Goal: Transaction & Acquisition: Download file/media

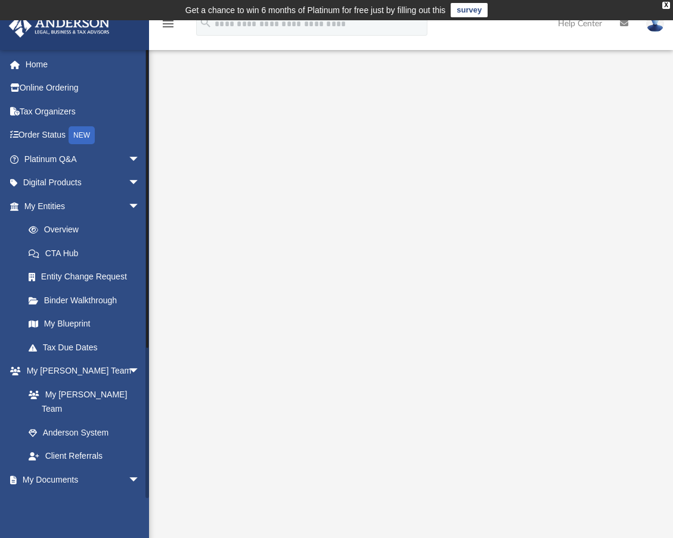
click at [89, 494] on link "Box" at bounding box center [87, 504] width 141 height 24
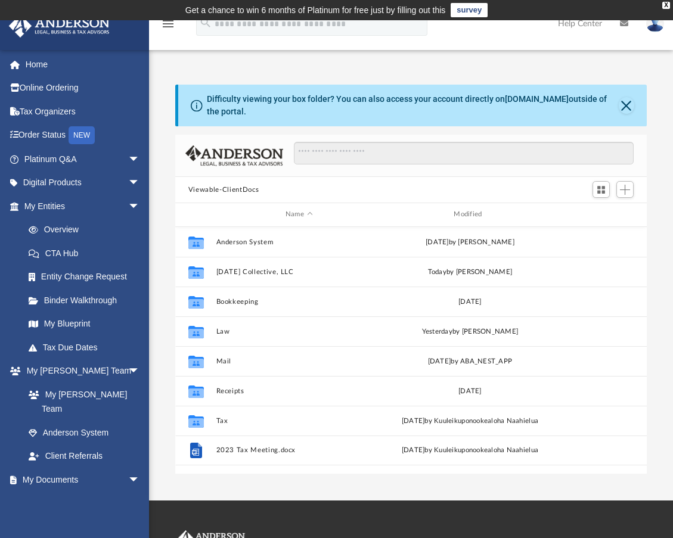
scroll to position [262, 463]
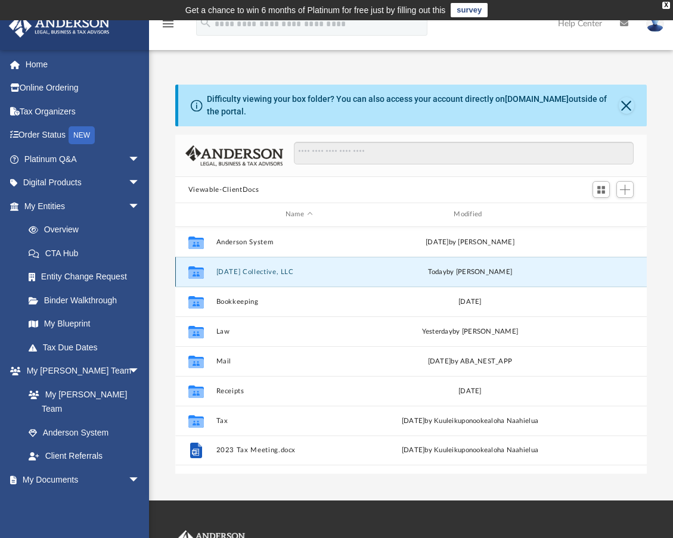
click at [307, 274] on button "[DATE] Collective, LLC" at bounding box center [299, 272] width 166 height 8
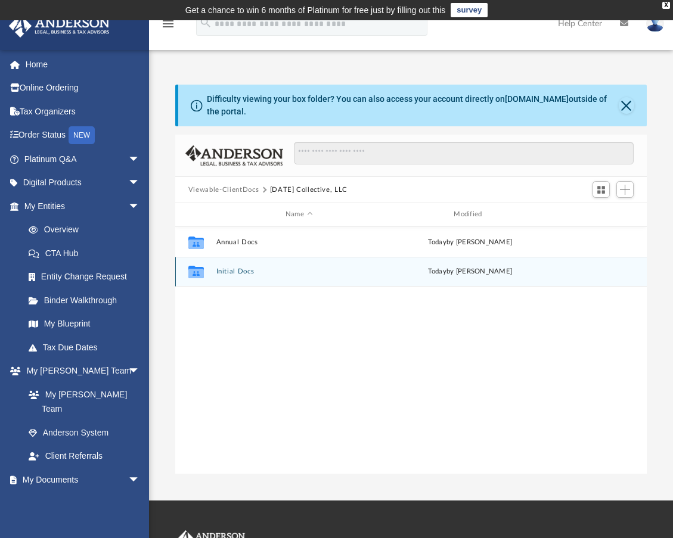
click at [244, 274] on button "Initial Docs" at bounding box center [299, 272] width 166 height 8
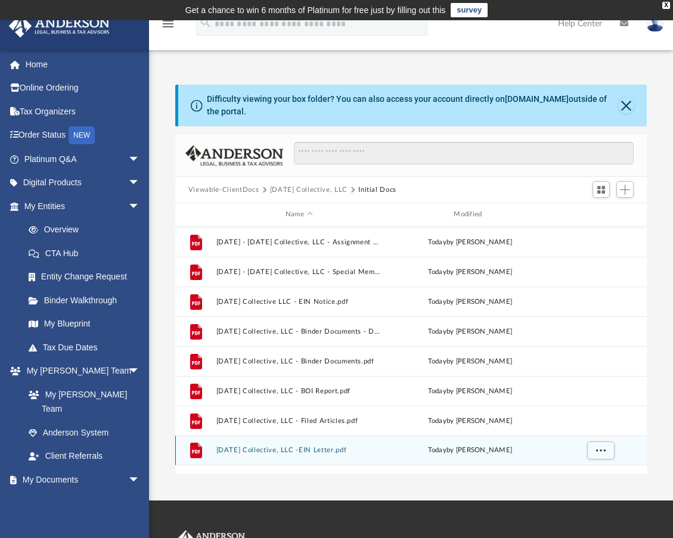
click at [352, 449] on button "Ascension Collective, LLC -EIN Letter.pdf" at bounding box center [299, 451] width 166 height 8
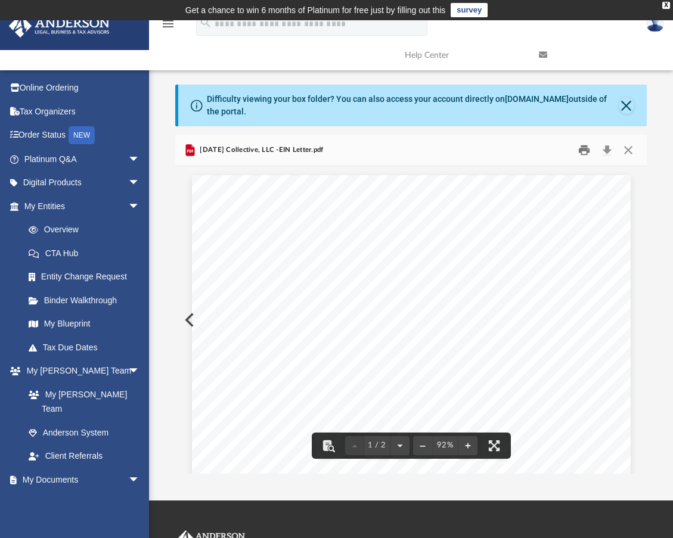
click at [585, 153] on button "Print" at bounding box center [585, 150] width 24 height 18
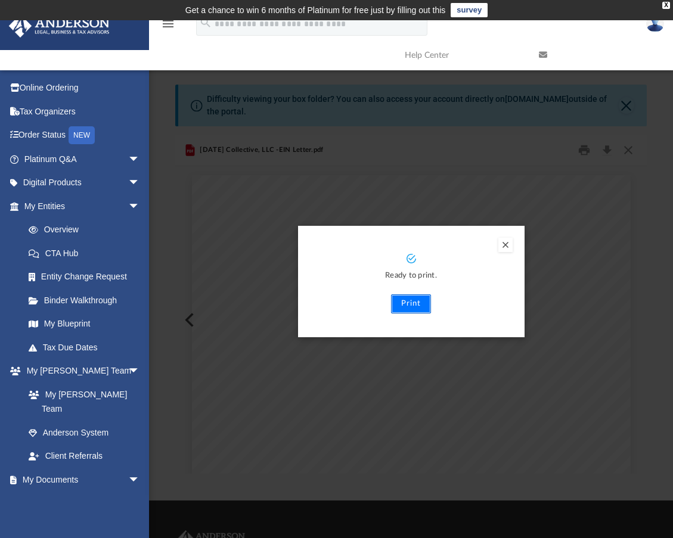
click at [409, 308] on button "Print" at bounding box center [411, 303] width 40 height 19
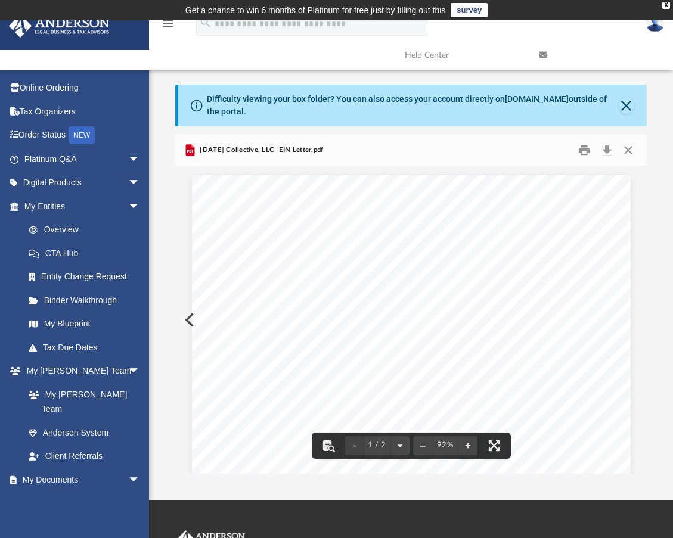
click at [244, 150] on span "Ascension Collective, LLC -EIN Letter.pdf" at bounding box center [260, 150] width 126 height 11
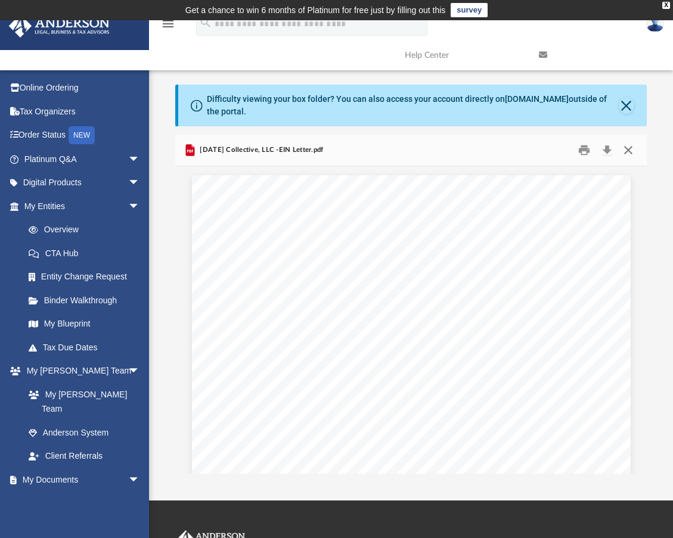
click at [632, 151] on button "Close" at bounding box center [628, 150] width 21 height 18
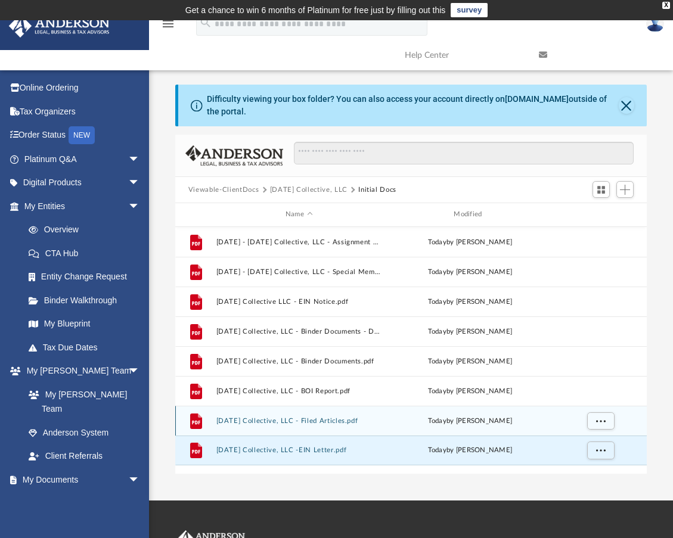
click at [302, 422] on button "Ascension Collective, LLC - Filed Articles.pdf" at bounding box center [299, 421] width 166 height 8
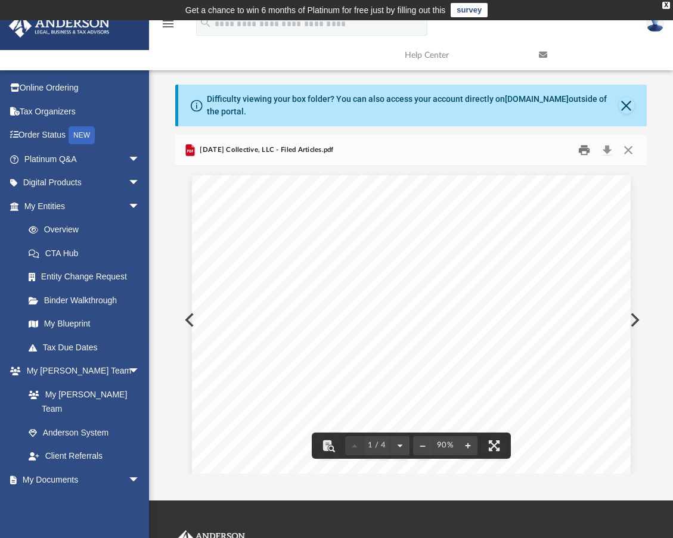
click at [587, 148] on button "Print" at bounding box center [585, 150] width 24 height 18
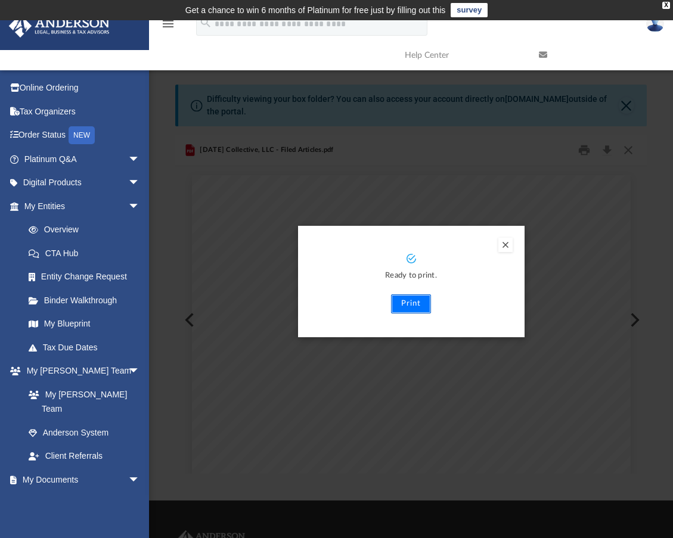
click at [404, 305] on button "Print" at bounding box center [411, 303] width 40 height 19
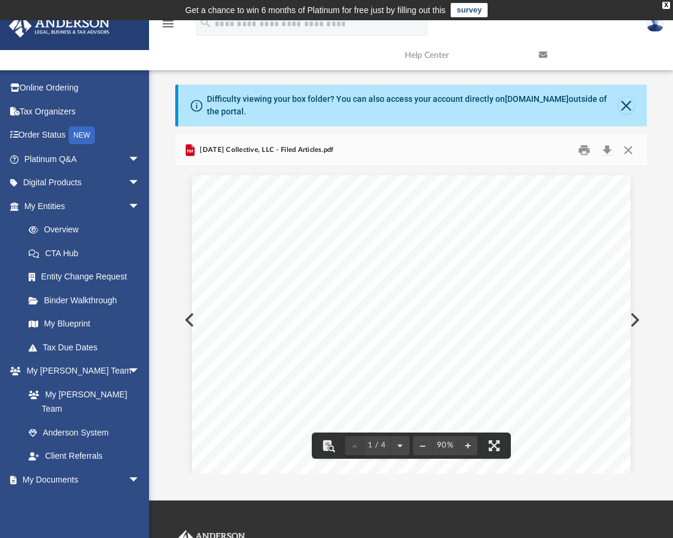
click at [258, 151] on span "Ascension Collective, LLC - Filed Articles.pdf" at bounding box center [265, 150] width 137 height 11
click at [626, 151] on button "Close" at bounding box center [628, 150] width 21 height 18
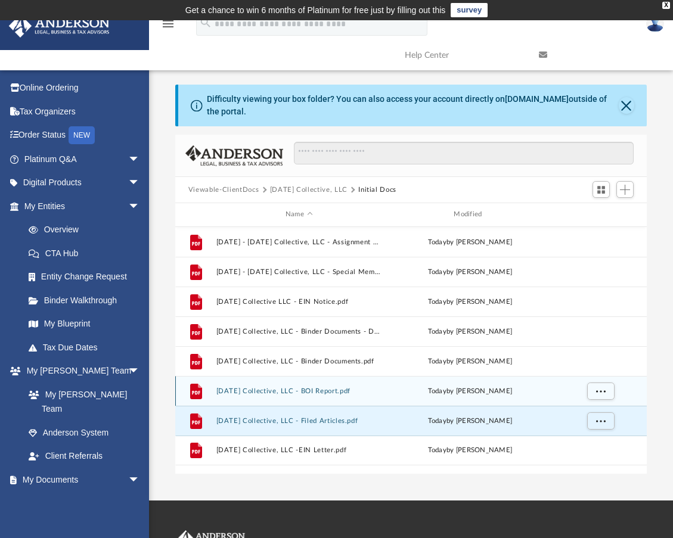
click at [269, 389] on button "Ascension Collective, LLC - BOI Report.pdf" at bounding box center [299, 391] width 166 height 8
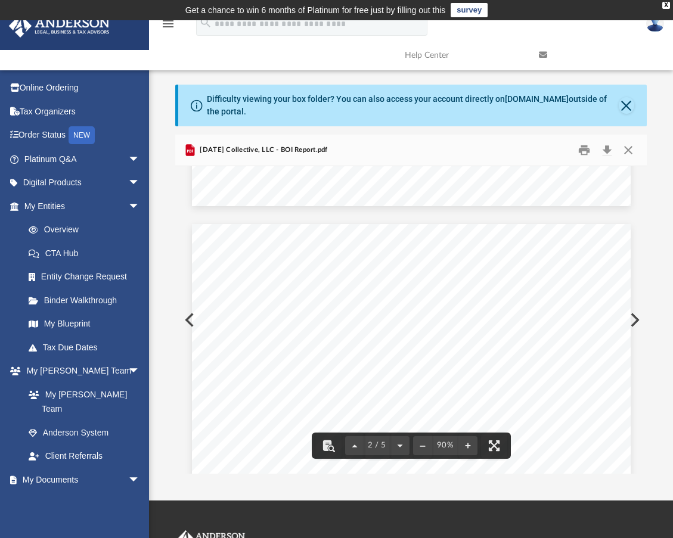
scroll to position [715, 0]
click at [585, 151] on button "Print" at bounding box center [585, 150] width 24 height 18
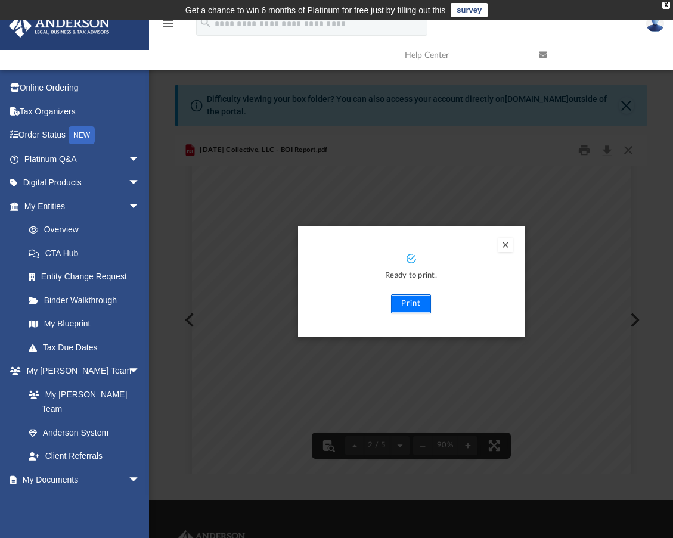
click at [418, 306] on button "Print" at bounding box center [411, 303] width 40 height 19
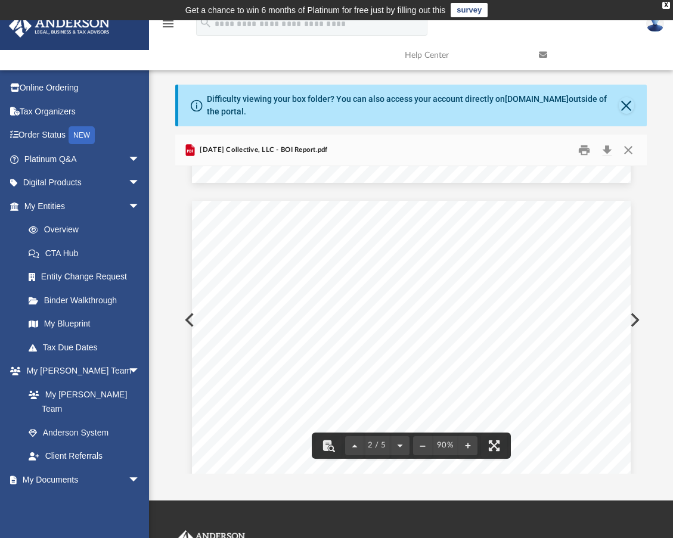
scroll to position [537, 0]
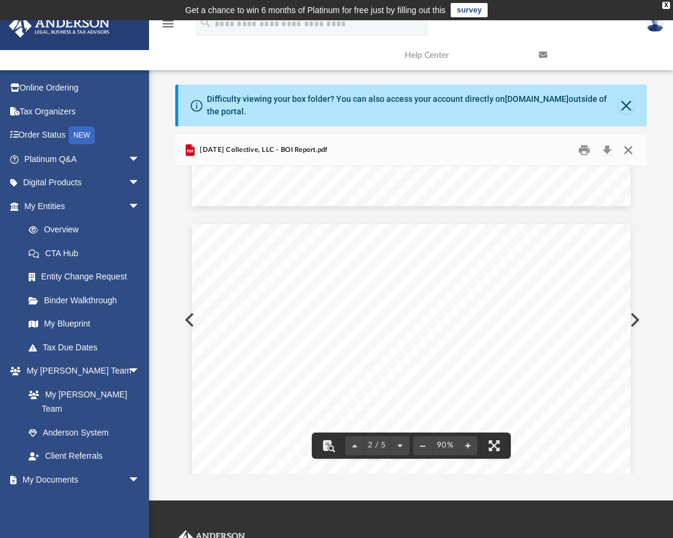
click at [625, 150] on button "Close" at bounding box center [628, 150] width 21 height 18
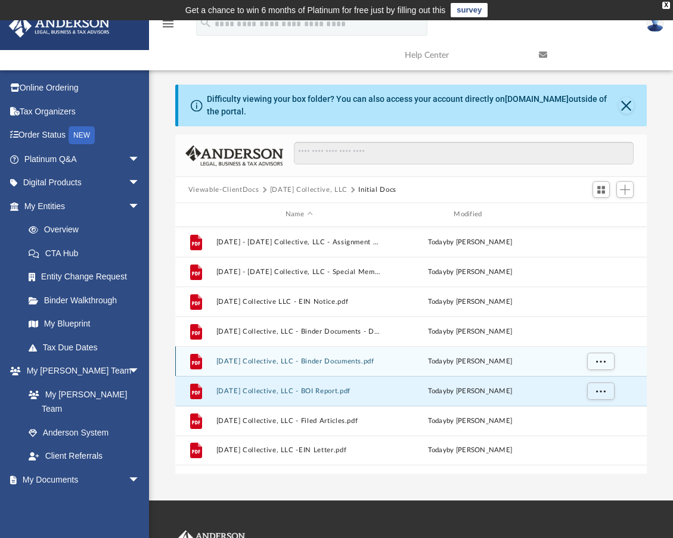
click at [316, 364] on button "Ascension Collective, LLC - Binder Documents.pdf" at bounding box center [299, 362] width 166 height 8
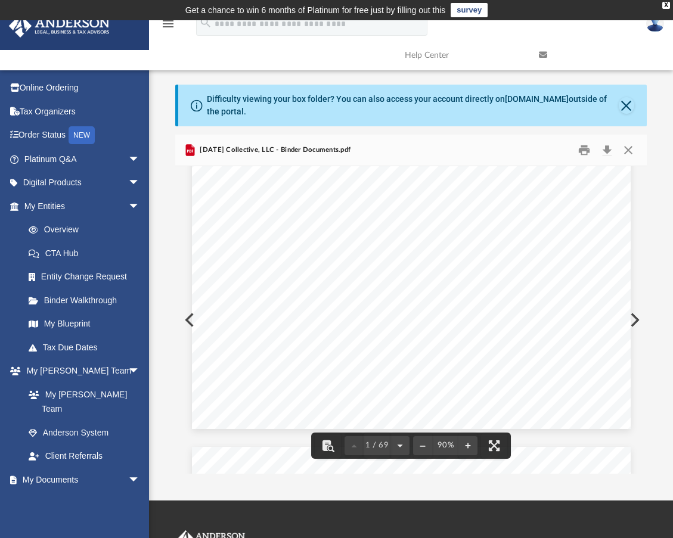
scroll to position [417, 0]
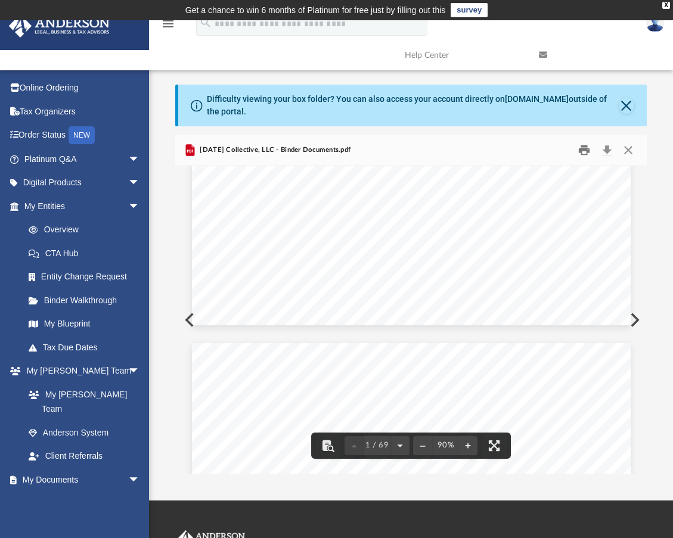
click at [588, 148] on button "Print" at bounding box center [585, 150] width 24 height 18
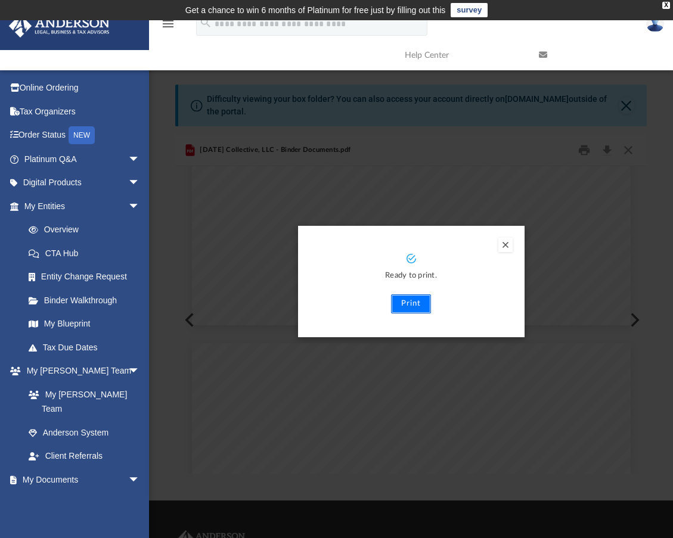
click at [411, 309] on button "Print" at bounding box center [411, 303] width 40 height 19
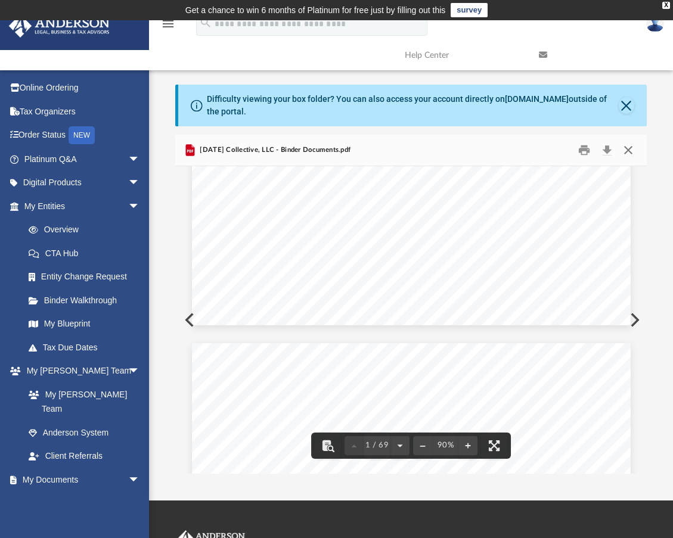
click at [632, 151] on button "Close" at bounding box center [628, 150] width 21 height 18
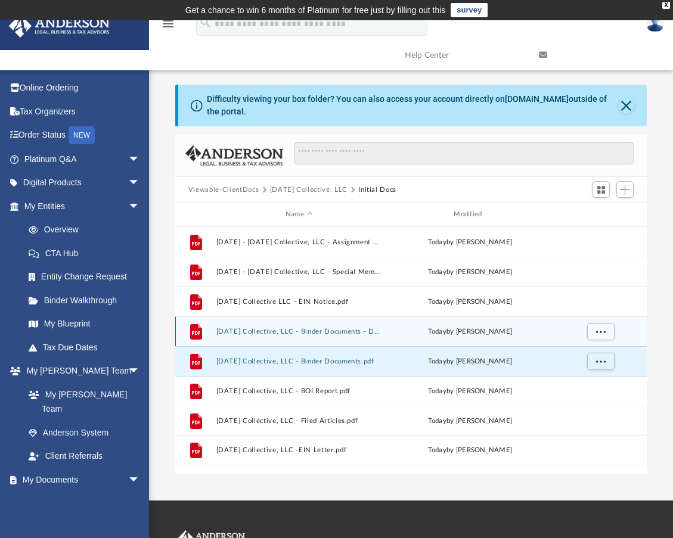
click at [263, 325] on div "File Ascension Collective, LLC - Binder Documents - DocuSigned.pdf today by May…" at bounding box center [411, 332] width 472 height 30
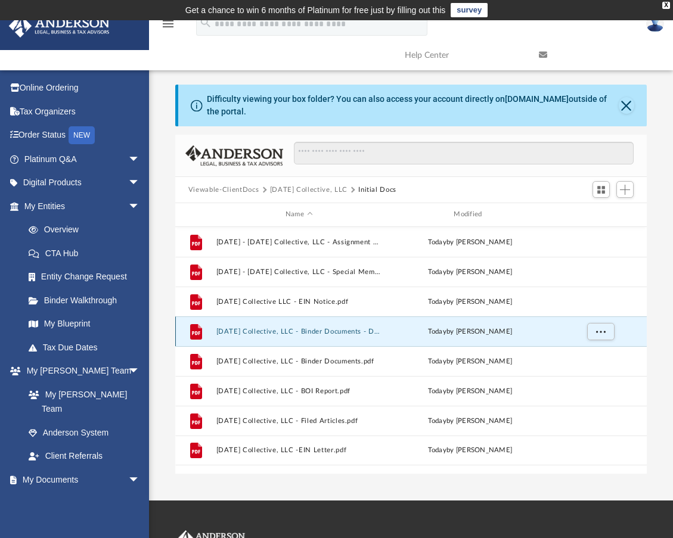
click at [311, 333] on button "Ascension Collective, LLC - Binder Documents - DocuSigned.pdf" at bounding box center [299, 332] width 166 height 8
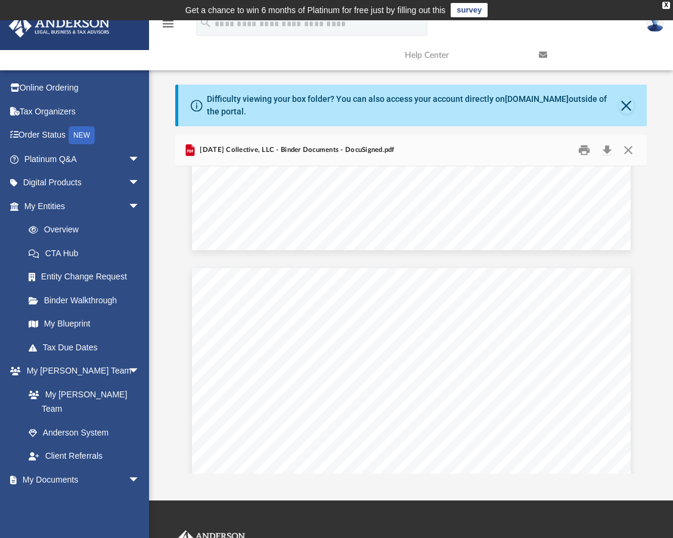
scroll to position [35723, 0]
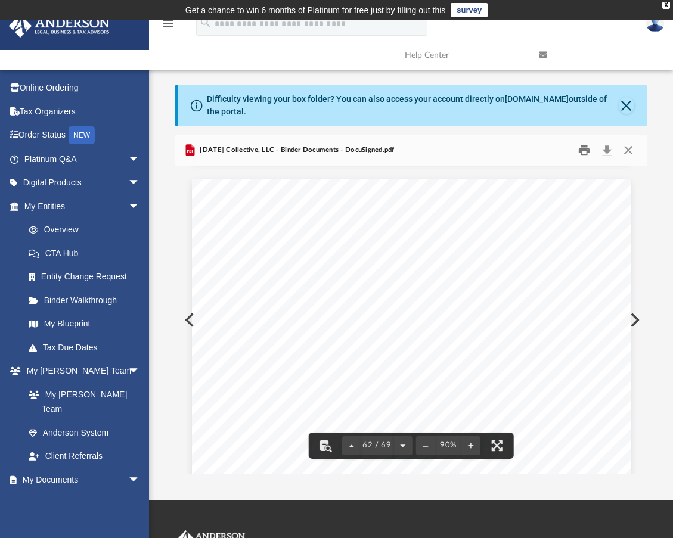
click at [581, 151] on button "Print" at bounding box center [585, 150] width 24 height 18
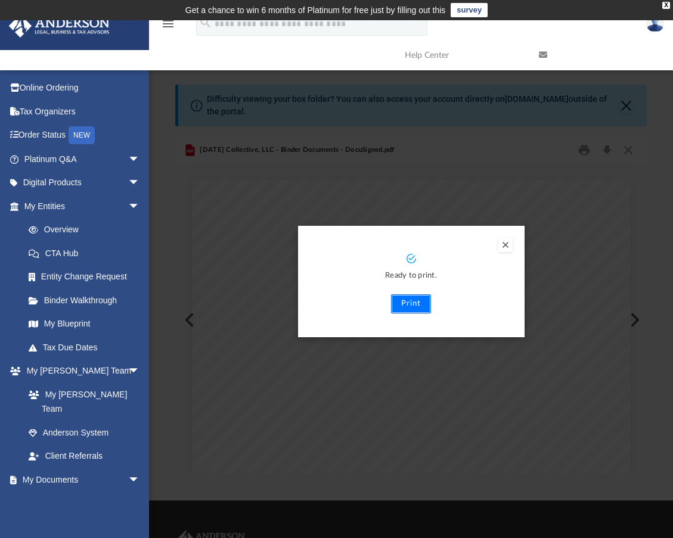
click at [419, 308] on button "Print" at bounding box center [411, 303] width 40 height 19
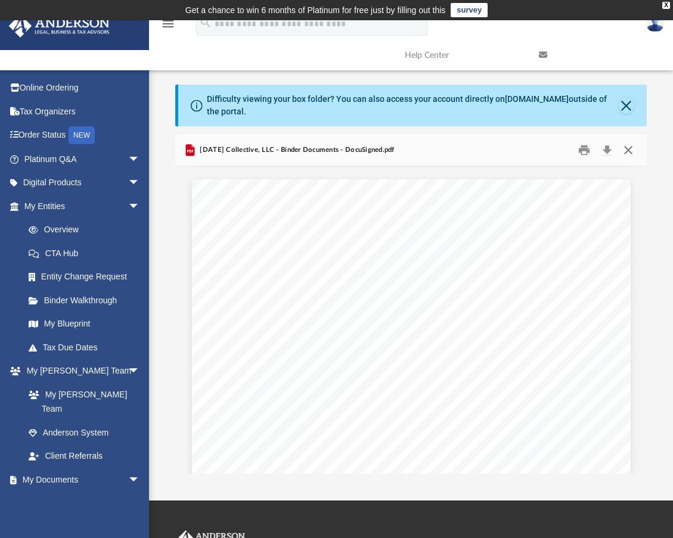
click at [630, 149] on button "Close" at bounding box center [628, 150] width 21 height 18
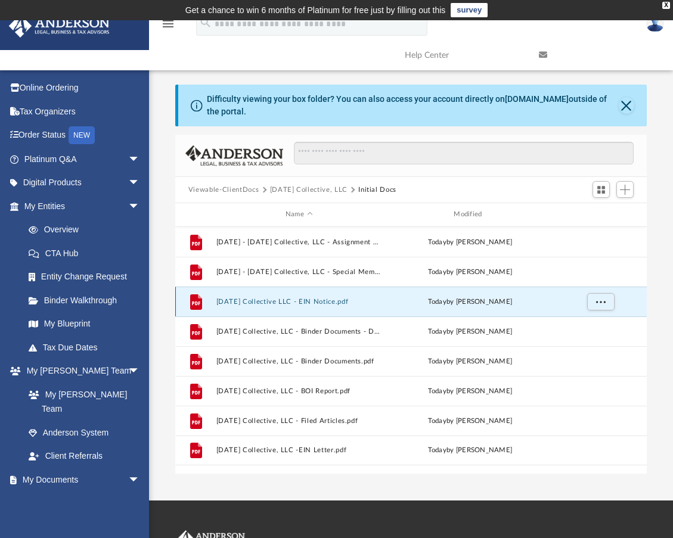
click at [290, 302] on button "Ascension Collective LLC - EIN Notice.pdf" at bounding box center [299, 302] width 166 height 8
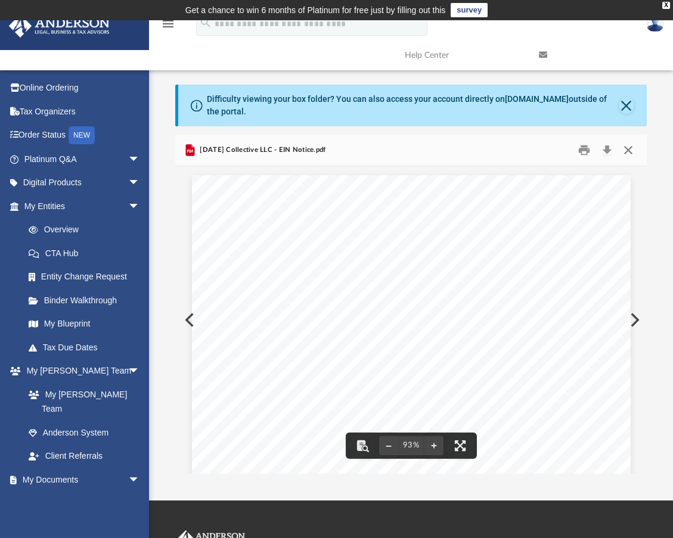
click at [630, 153] on button "Close" at bounding box center [628, 150] width 21 height 18
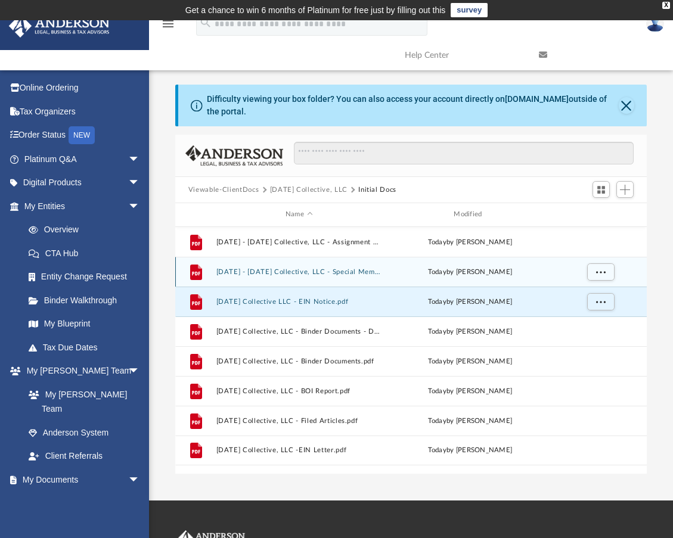
click at [306, 272] on button "2024.10.30 - Ascension Collective, LLC - Special Members Meeting.pdf" at bounding box center [299, 272] width 166 height 8
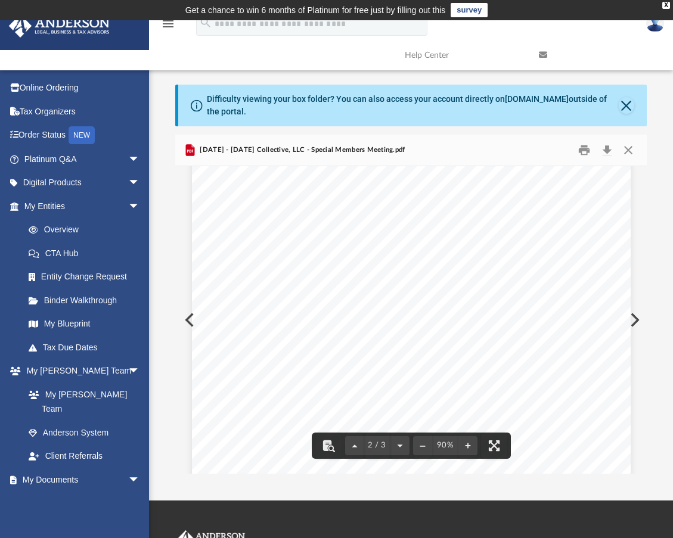
scroll to position [734, 0]
click at [588, 145] on button "Print" at bounding box center [585, 150] width 24 height 18
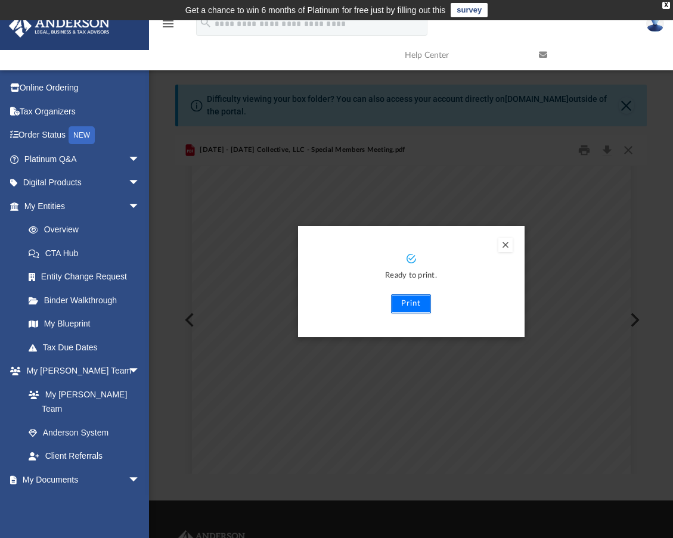
click at [410, 302] on button "Print" at bounding box center [411, 303] width 40 height 19
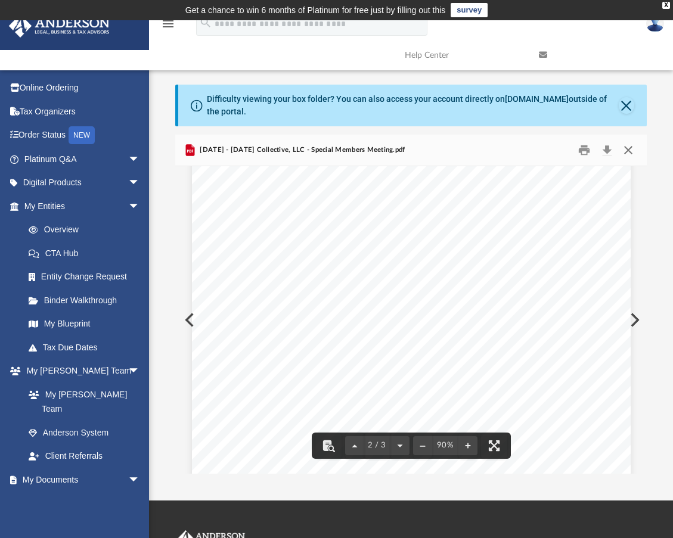
click at [628, 147] on button "Close" at bounding box center [628, 150] width 21 height 18
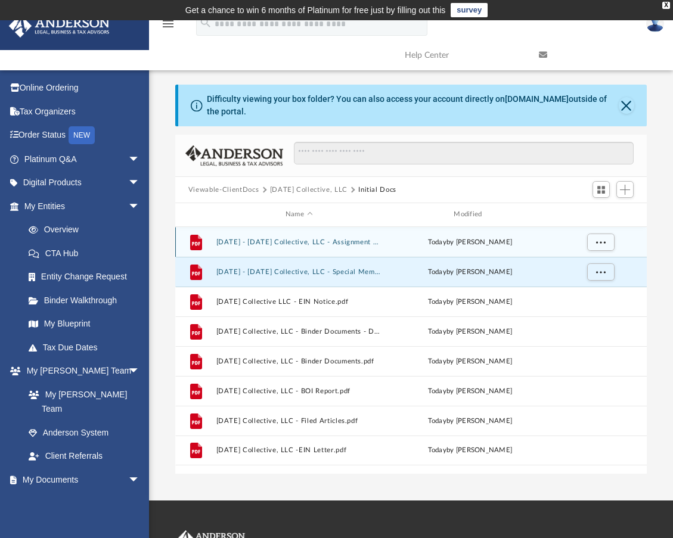
click at [323, 240] on button "2024.10.30 - Ascension Collective, LLC - Assignment of Interest.pdf" at bounding box center [299, 242] width 166 height 8
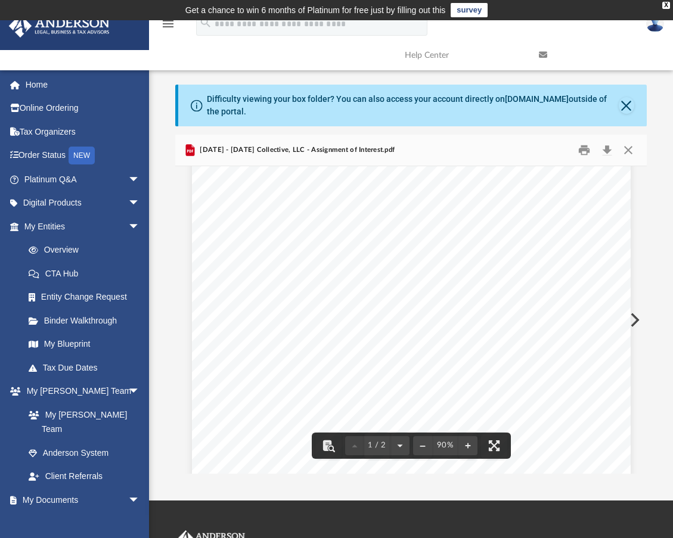
scroll to position [0, 0]
click at [584, 151] on button "Print" at bounding box center [585, 150] width 24 height 18
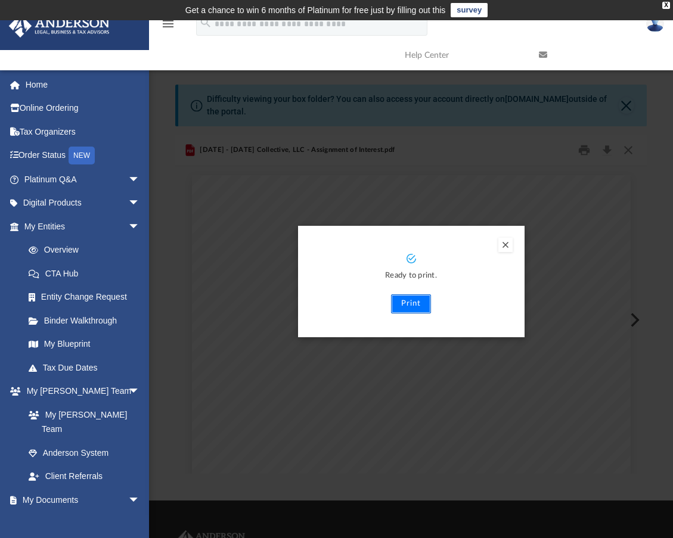
click at [418, 306] on button "Print" at bounding box center [411, 303] width 40 height 19
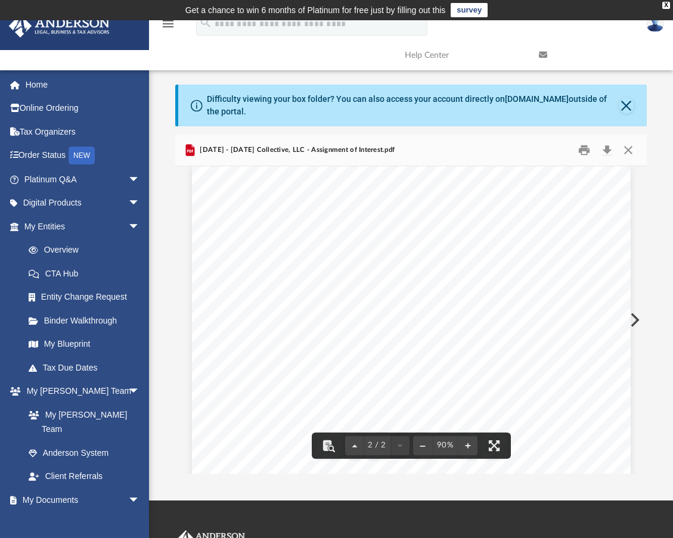
scroll to position [596, 0]
drag, startPoint x: 234, startPoint y: 227, endPoint x: 336, endPoint y: 355, distance: 163.8
click at [337, 359] on div "Assignment of Membership Interest Page 2 of 2 4. Release and Termination. The A…" at bounding box center [411, 449] width 439 height 568
drag, startPoint x: 238, startPoint y: 230, endPoint x: 258, endPoint y: 240, distance: 22.1
click at [297, 263] on div "Assignment of Membership Interest Page 2 of 2 4. Release and Termination. The A…" at bounding box center [411, 449] width 439 height 568
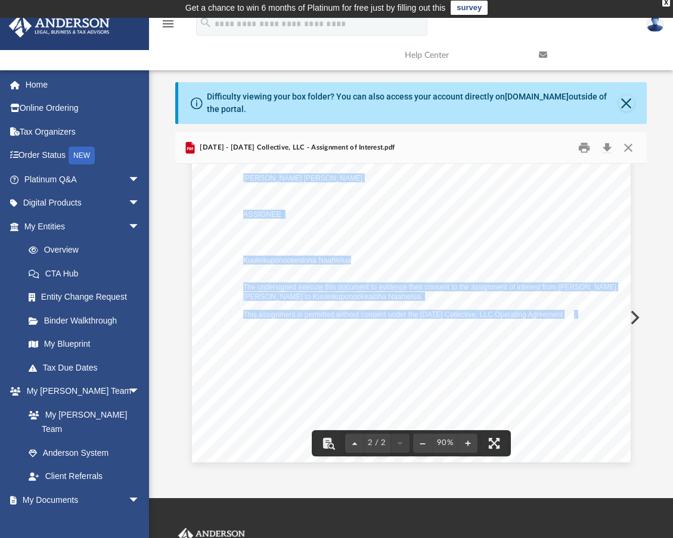
scroll to position [0, 0]
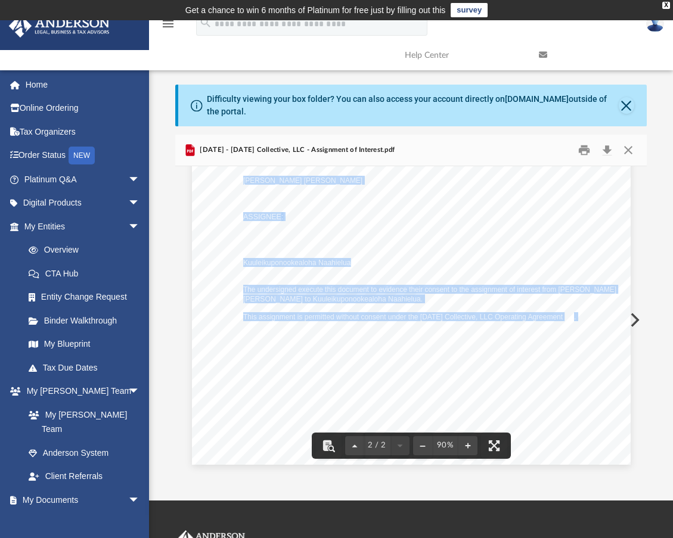
drag, startPoint x: 240, startPoint y: 229, endPoint x: 578, endPoint y: 306, distance: 346.8
click at [578, 306] on div "Assignment of Membership Interest Page 2 of 2 4. Release and Termination. The A…" at bounding box center [411, 181] width 439 height 568
click at [526, 355] on div "Assignment of Membership Interest Page 2 of 2 4. Release and Termination. The A…" at bounding box center [411, 181] width 439 height 568
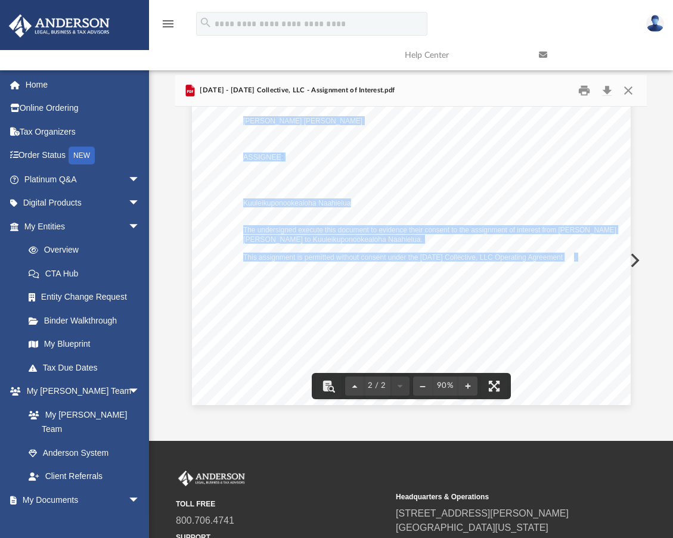
click at [566, 370] on div "Assignment of Membership Interest Page 2 of 2 4. Release and Termination. The A…" at bounding box center [411, 121] width 439 height 568
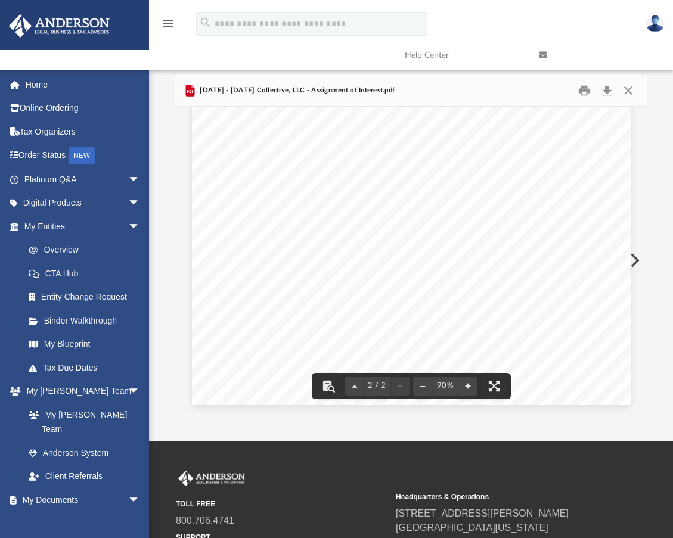
click at [362, 364] on span "Assignment of Membership Interest" at bounding box center [411, 366] width 114 height 8
drag, startPoint x: 345, startPoint y: 362, endPoint x: 463, endPoint y: 378, distance: 119.6
click at [457, 382] on div "Assignment of Membership Interest Page 1 of 2 ASSIGNMENT OF MEMBERSHIP INTEREST…" at bounding box center [411, 261] width 472 height 308
click at [559, 318] on div "Assignment of Membership Interest Page 2 of 2 4. Release and Termination. The A…" at bounding box center [411, 121] width 439 height 568
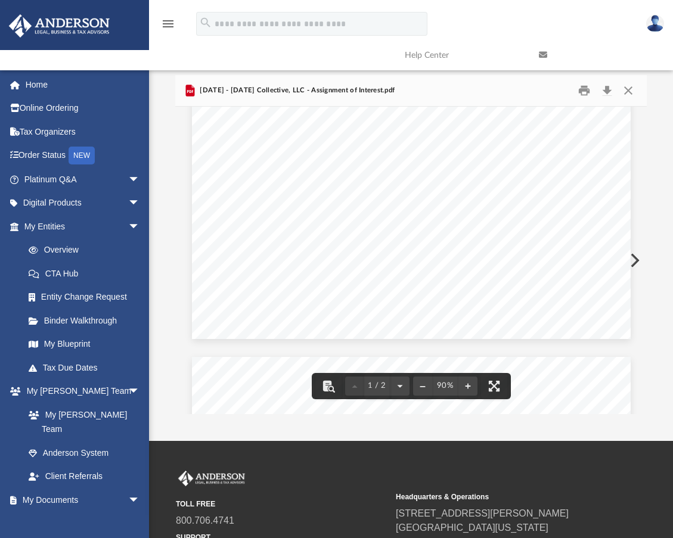
scroll to position [359, 0]
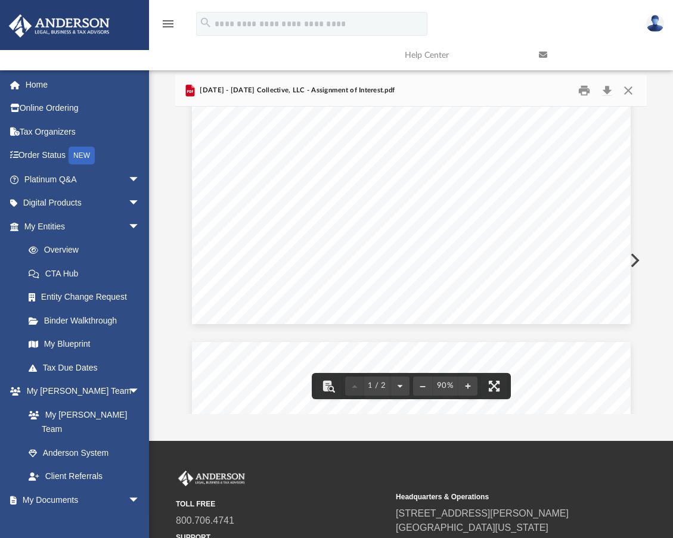
drag, startPoint x: 433, startPoint y: 297, endPoint x: 342, endPoint y: 280, distance: 92.8
click at [338, 283] on div "Assignment of Membership Interest Page 1 of 2 ASSIGNMENT OF MEMBERSHIP INTEREST…" at bounding box center [411, 41] width 439 height 568
drag, startPoint x: 344, startPoint y: 281, endPoint x: 457, endPoint y: 290, distance: 113.1
click at [457, 290] on div "Assignment of Membership Interest Page 1 of 2 ASSIGNMENT OF MEMBERSHIP INTEREST…" at bounding box center [411, 41] width 439 height 568
click at [561, 257] on span "material to formulating an investment decision and that such information has be…" at bounding box center [411, 257] width 336 height 8
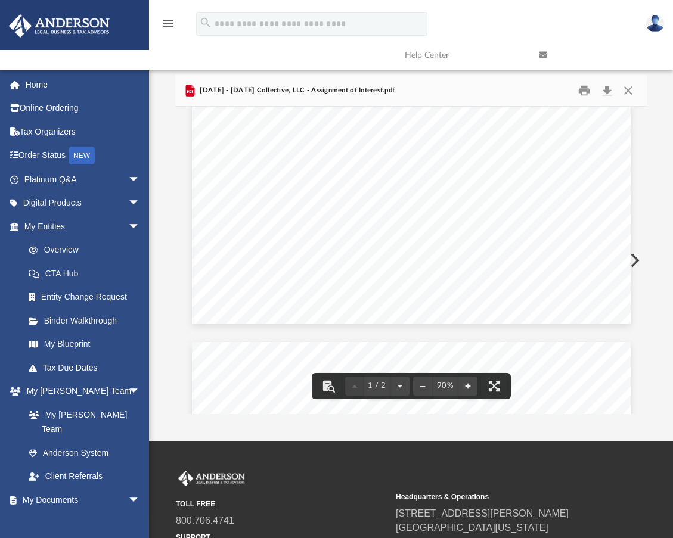
click at [458, 271] on div "Assignment of Membership Interest Page 1 of 2 ASSIGNMENT OF MEMBERSHIP INTEREST…" at bounding box center [411, 41] width 439 height 568
drag, startPoint x: 441, startPoint y: 296, endPoint x: 349, endPoint y: 283, distance: 92.1
click at [349, 283] on div "Assignment of Membership Interest Page 1 of 2 ASSIGNMENT OF MEMBERSHIP INTEREST…" at bounding box center [411, 41] width 439 height 568
drag, startPoint x: 349, startPoint y: 286, endPoint x: 413, endPoint y: 290, distance: 63.3
click at [413, 290] on div "Assignment of Membership Interest Page 1 of 2 ASSIGNMENT OF MEMBERSHIP INTEREST…" at bounding box center [411, 41] width 439 height 568
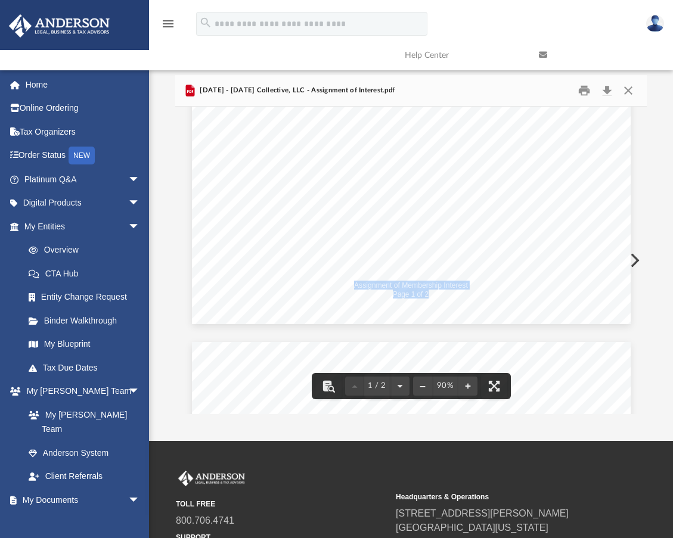
drag, startPoint x: 352, startPoint y: 284, endPoint x: 424, endPoint y: 290, distance: 72.4
click at [424, 290] on div "Assignment of Membership Interest Page 1 of 2 ASSIGNMENT OF MEMBERSHIP INTEREST…" at bounding box center [411, 41] width 439 height 568
click at [475, 220] on span "Assignee is able to bear the economic risks of this investment; (d) that any se…" at bounding box center [411, 221] width 336 height 8
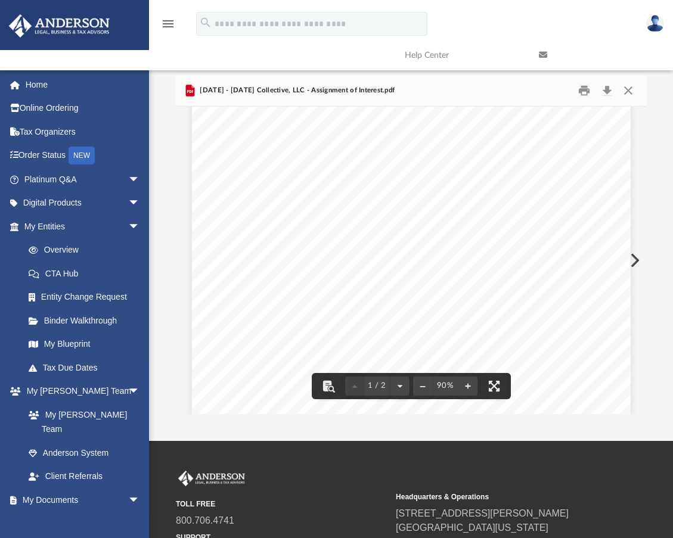
scroll to position [0, 0]
click at [550, 261] on div "Assignment of Membership Interest Page 1 of 2 ASSIGNMENT OF MEMBERSHIP INTEREST…" at bounding box center [411, 400] width 439 height 568
click at [567, 237] on div "Assignment of Membership Interest Page 1 of 2 ASSIGNMENT OF MEMBERSHIP INTEREST…" at bounding box center [411, 400] width 439 height 568
click at [507, 261] on div "Assignment of Membership Interest Page 1 of 2 ASSIGNMENT OF MEMBERSHIP INTEREST…" at bounding box center [411, 400] width 439 height 568
click at [460, 282] on span "WHEREAS, the Assignor is the owner of an aggregate one hundred percent (100%) M…" at bounding box center [410, 281] width 335 height 8
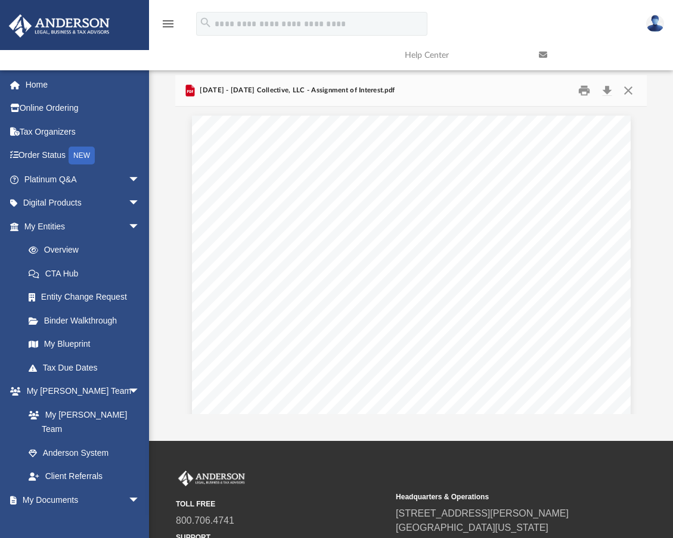
click at [394, 249] on div "Assignment of Membership Interest Page 1 of 2 ASSIGNMENT OF MEMBERSHIP INTEREST…" at bounding box center [411, 400] width 439 height 568
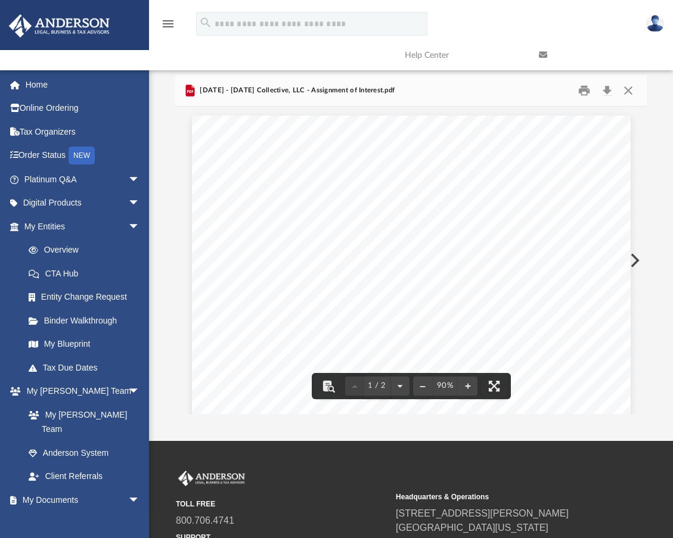
click at [416, 217] on div "Assignment of Membership Interest Page 1 of 2 ASSIGNMENT OF MEMBERSHIP INTEREST…" at bounding box center [411, 400] width 439 height 568
click at [365, 140] on div "Assignment of Membership Interest Page 1 of 2 ASSIGNMENT OF MEMBERSHIP INTEREST…" at bounding box center [411, 400] width 439 height 568
click at [310, 337] on span "Assignee is able to bear the economic risks of this investment; (d) that any se…" at bounding box center [411, 341] width 336 height 8
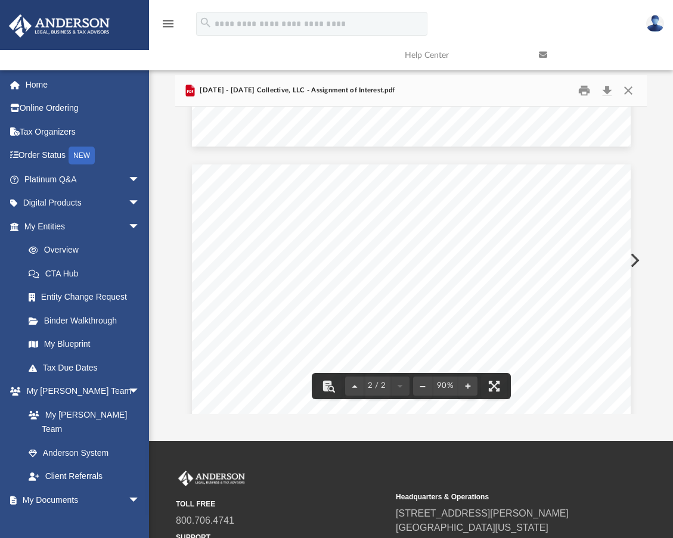
click at [526, 438] on div "App kuulei.healthinharmony@gmail.com Sign Out kuulei.healthinharmony@gmail.com …" at bounding box center [336, 201] width 673 height 480
click at [511, 445] on div "TOLL FREE 800.706.4741 SUPPORT info@andersonadvisors.com Headquarters & Operati…" at bounding box center [336, 526] width 673 height 171
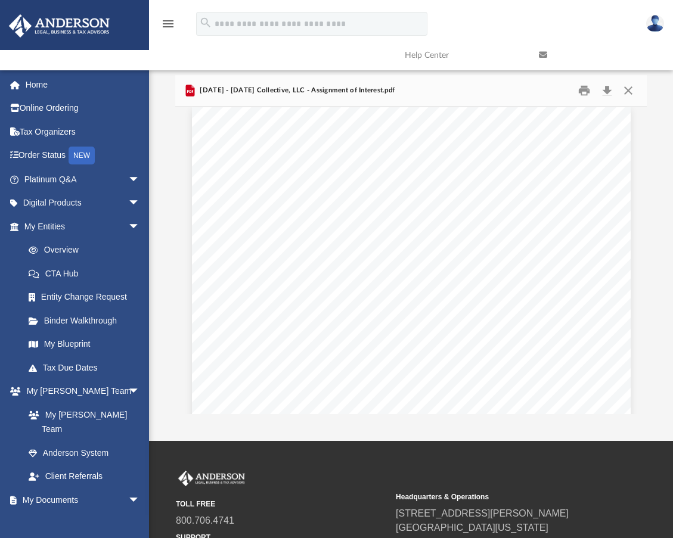
scroll to position [596, 0]
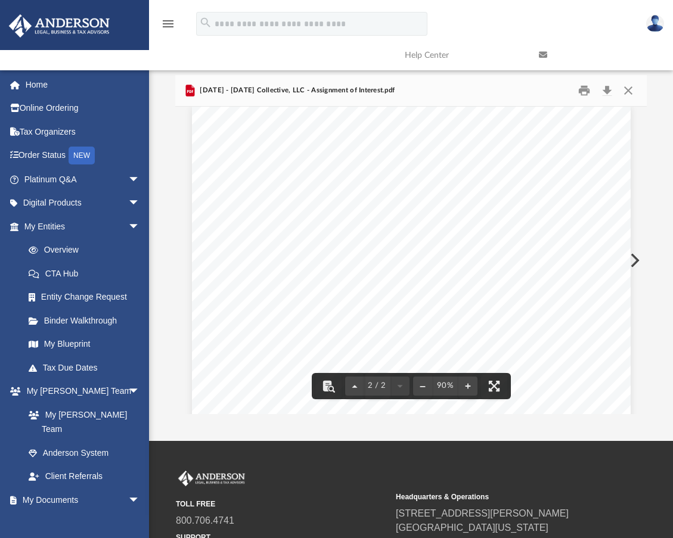
click at [470, 326] on div "Assignment of Membership Interest Page 2 of 2 4. Release and Termination. The A…" at bounding box center [411, 389] width 439 height 568
click at [434, 298] on div "Assignment of Membership Interest Page 2 of 2 4. Release and Termination. The A…" at bounding box center [411, 389] width 439 height 568
click at [397, 286] on div "Assignment of Membership Interest Page 2 of 2 4. Release and Termination. The A…" at bounding box center [411, 270] width 439 height 568
click at [520, 321] on div "Assignment of Membership Interest Page 2 of 2 4. Release and Termination. The A…" at bounding box center [411, 270] width 439 height 568
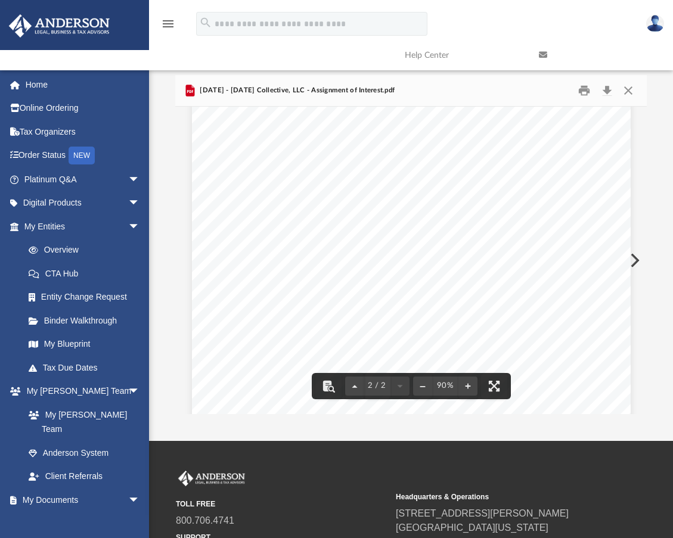
scroll to position [864, 0]
click at [458, 316] on div "Assignment of Membership Interest Page 2 of 2 4. Release and Termination. The A…" at bounding box center [411, 121] width 439 height 568
click at [530, 246] on div "Assignment of Membership Interest Page 2 of 2 4. Release and Termination. The A…" at bounding box center [411, 300] width 439 height 568
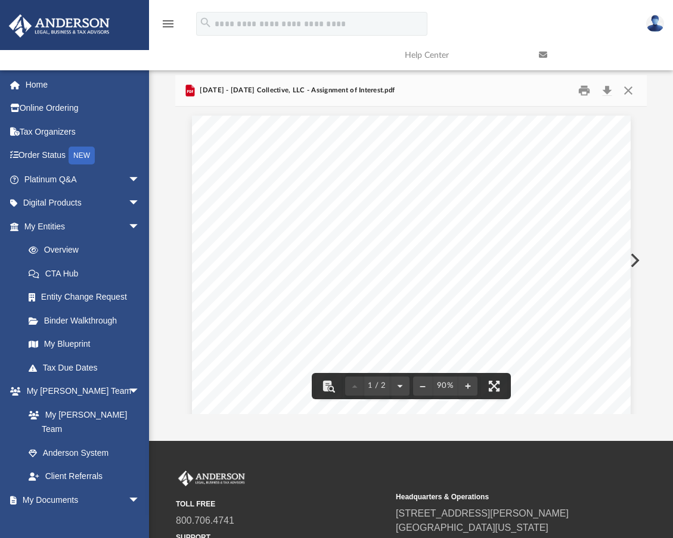
click at [398, 168] on span "ASSIGNMENT OF MEMBERSHIP INTEREST" at bounding box center [410, 173] width 209 height 10
click at [347, 192] on span "ASCENSION COLLECTIVE, LLC" at bounding box center [396, 196] width 125 height 10
click at [256, 92] on span "2024.10.30 - Ascension Collective, LLC - Assignment of Interest.pdf" at bounding box center [295, 90] width 197 height 11
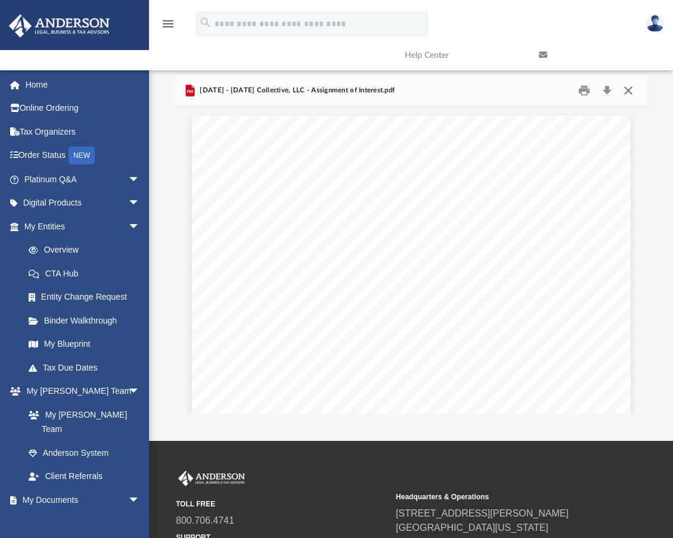
click at [631, 90] on button "Close" at bounding box center [628, 91] width 21 height 18
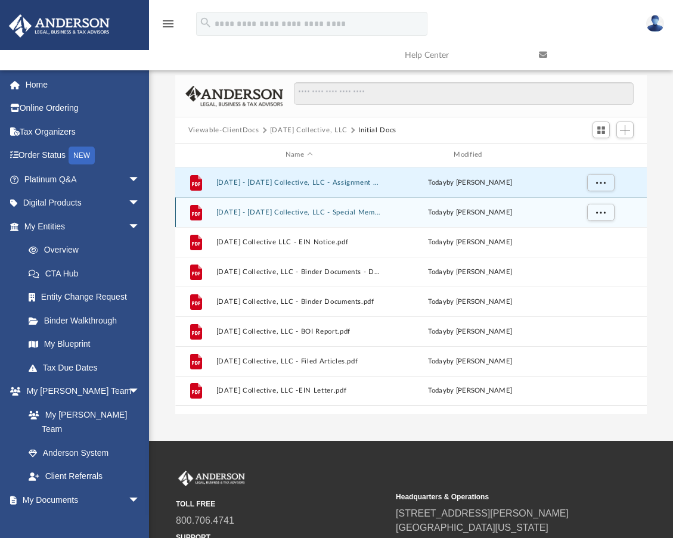
click at [322, 213] on button "2024.10.30 - Ascension Collective, LLC - Special Members Meeting.pdf" at bounding box center [299, 213] width 166 height 8
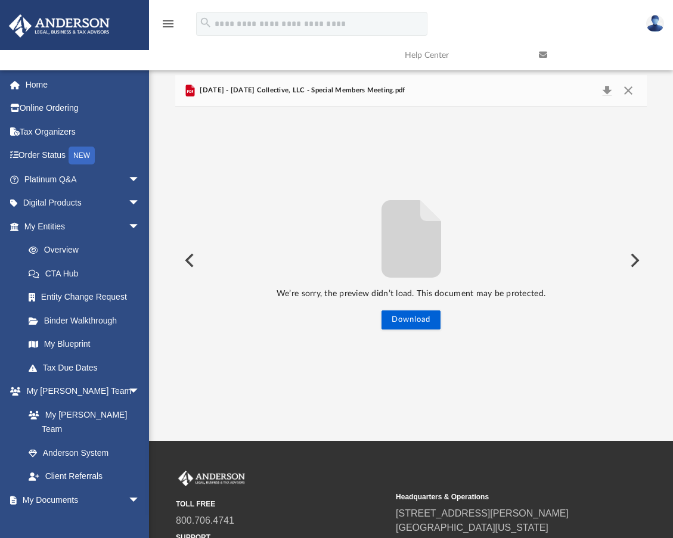
click at [187, 259] on button "Preview" at bounding box center [188, 260] width 26 height 33
click at [277, 84] on div "2024.10.30 - Ascension Collective, LLC - Assignment of Interest.pdf" at bounding box center [289, 90] width 212 height 14
click at [280, 91] on span "2024.10.30 - Ascension Collective, LLC - Assignment of Interest.pdf" at bounding box center [295, 90] width 197 height 11
click at [631, 91] on button "Close" at bounding box center [628, 90] width 21 height 17
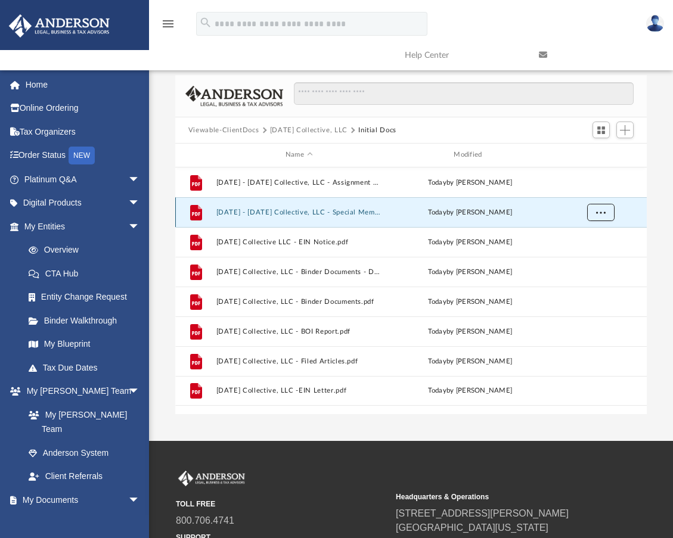
click at [599, 216] on button "More options" at bounding box center [600, 212] width 27 height 18
click at [599, 227] on ul "Preview Download" at bounding box center [590, 249] width 48 height 51
click at [596, 233] on li "Preview" at bounding box center [590, 237] width 35 height 13
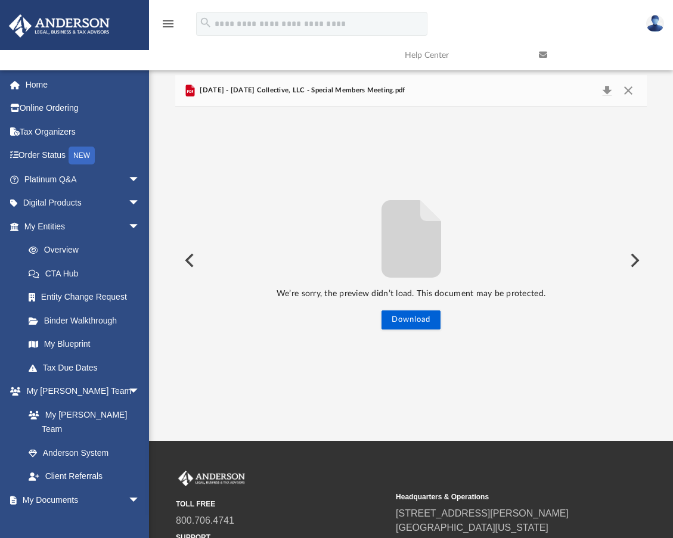
click at [183, 259] on button "Preview" at bounding box center [188, 260] width 26 height 33
click at [424, 323] on button "Download" at bounding box center [411, 320] width 59 height 19
click at [544, 181] on div "We’re sorry, the preview didn’t load. This document may be protected. Download" at bounding box center [411, 261] width 472 height 308
click at [243, 92] on span "2024.10.30 - Ascension Collective, LLC - Assignment of Interest.pdf" at bounding box center [295, 90] width 197 height 11
click at [624, 91] on button "Close" at bounding box center [628, 90] width 21 height 17
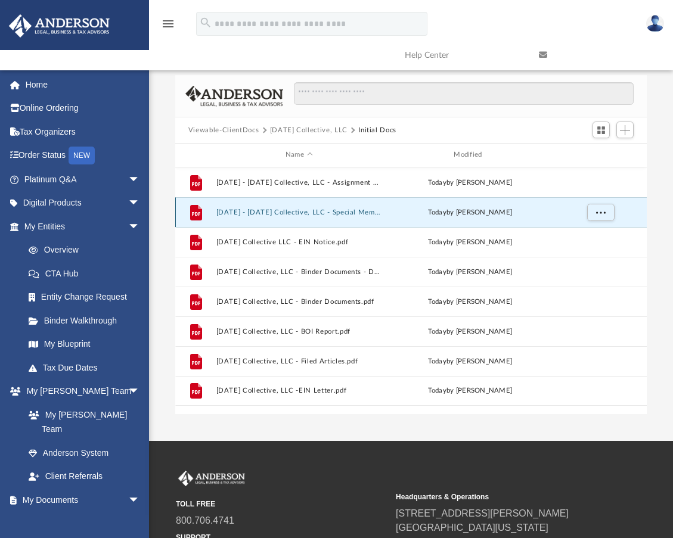
click at [222, 212] on button "2024.10.30 - Ascension Collective, LLC - Special Members Meeting.pdf" at bounding box center [299, 213] width 166 height 8
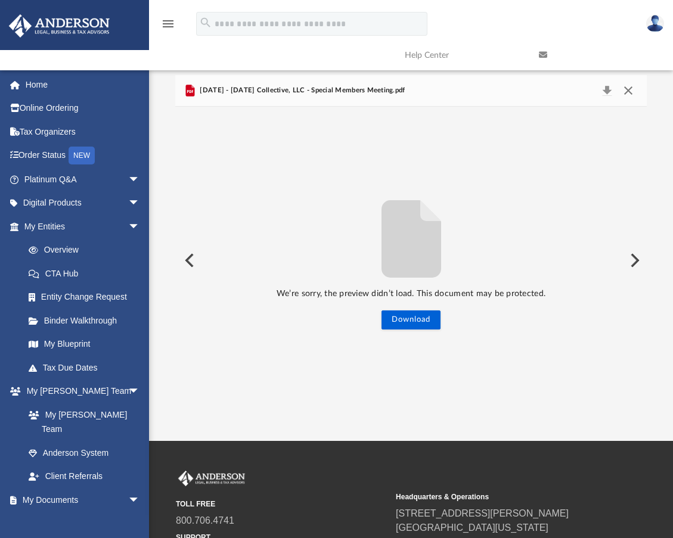
click at [633, 91] on button "Close" at bounding box center [628, 90] width 21 height 17
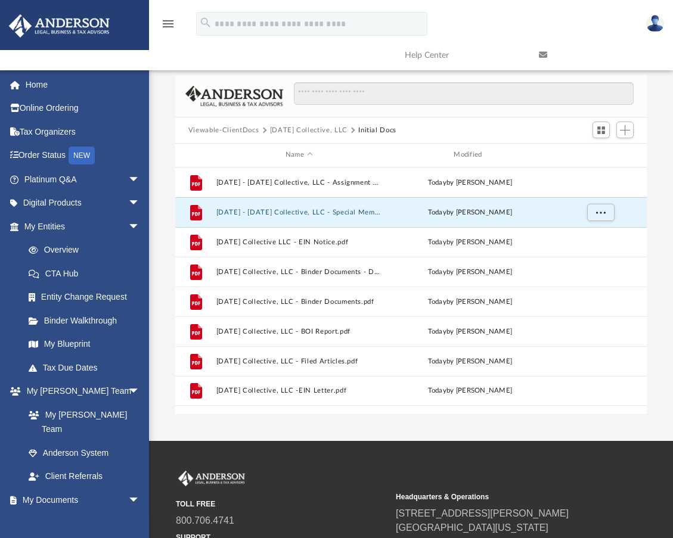
click at [543, 451] on div "TOLL FREE 800.706.4741 SUPPORT info@andersonadvisors.com Headquarters & Operati…" at bounding box center [336, 526] width 673 height 171
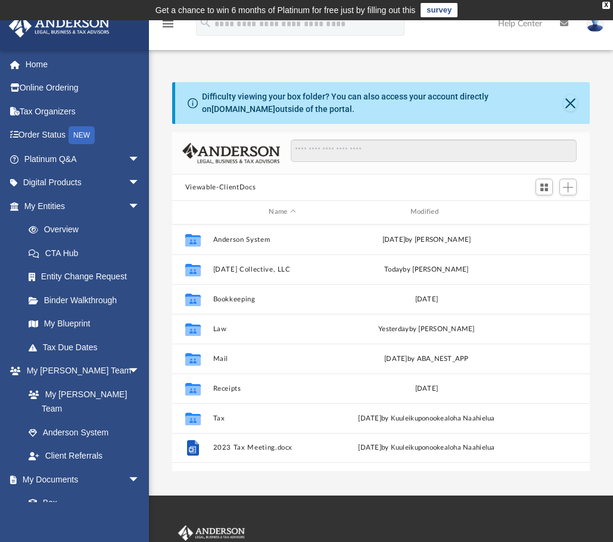
scroll to position [262, 409]
